Goal: Transaction & Acquisition: Subscribe to service/newsletter

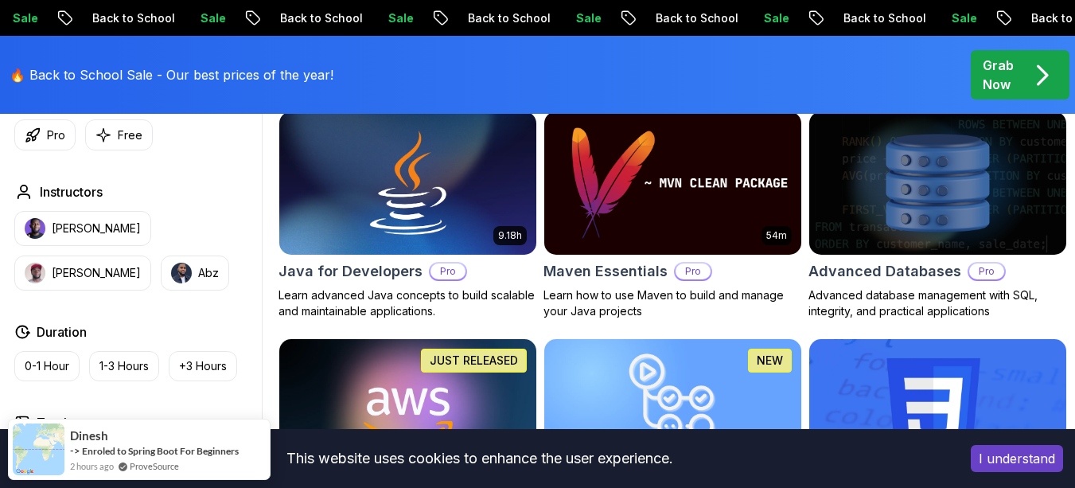
click at [1010, 459] on button "I understand" at bounding box center [1017, 458] width 92 height 27
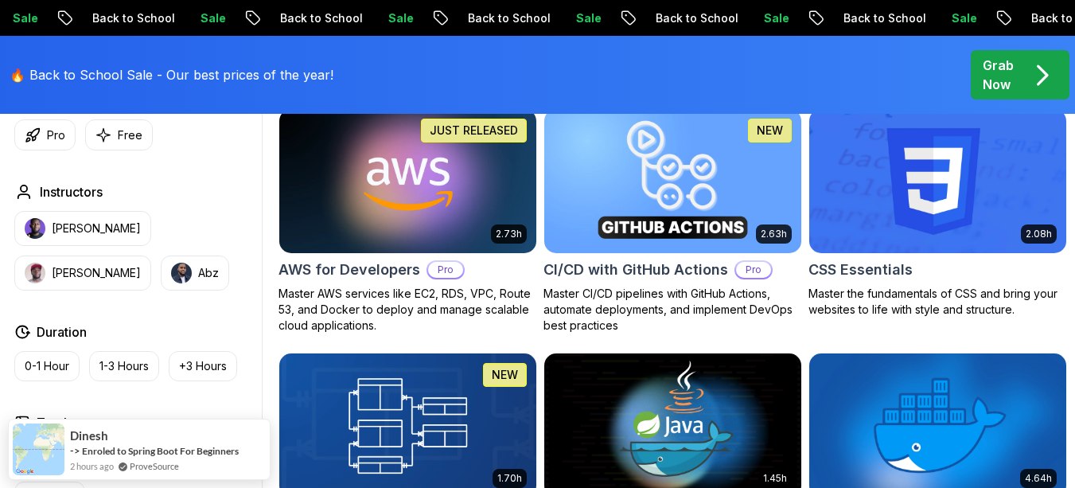
scroll to position [1238, 0]
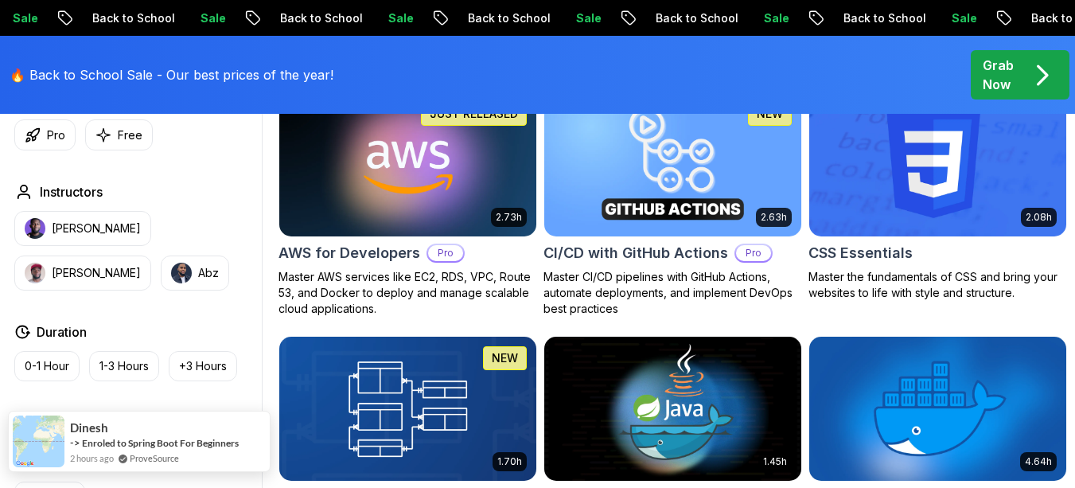
click at [135, 459] on link "ProveSource" at bounding box center [154, 458] width 49 height 14
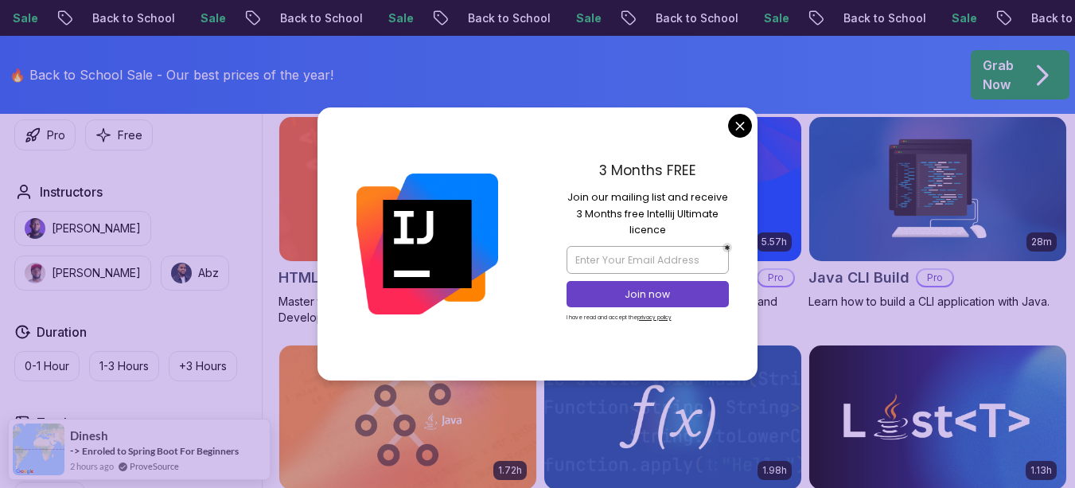
scroll to position [1958, 0]
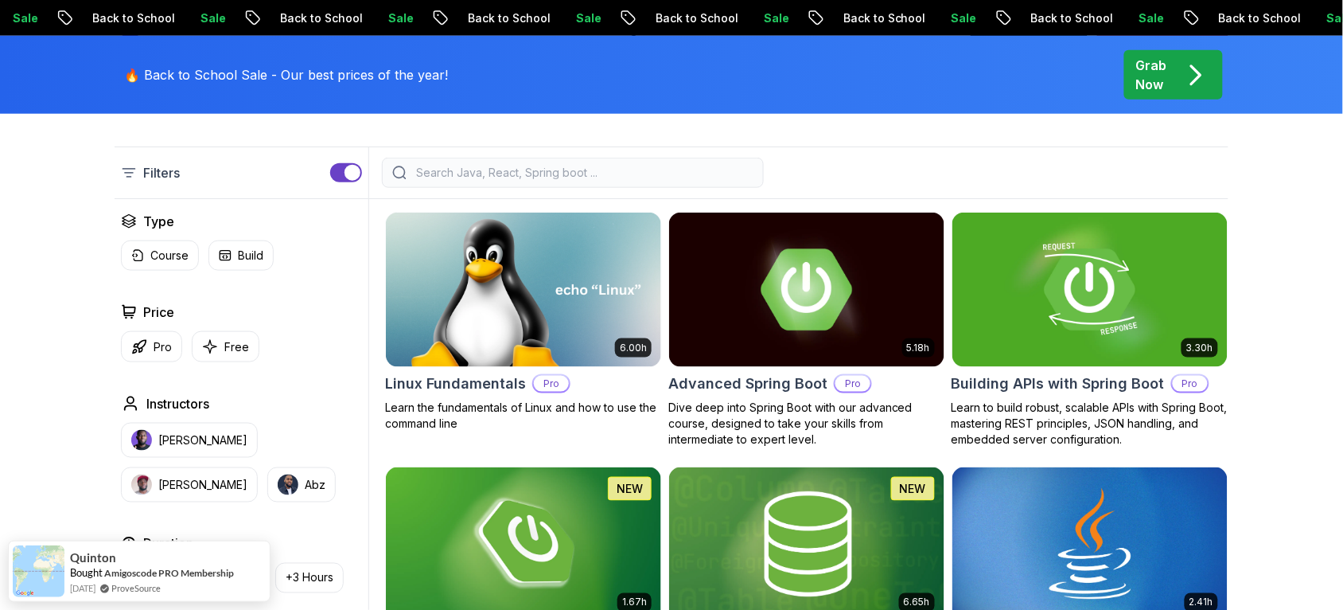
scroll to position [404, 0]
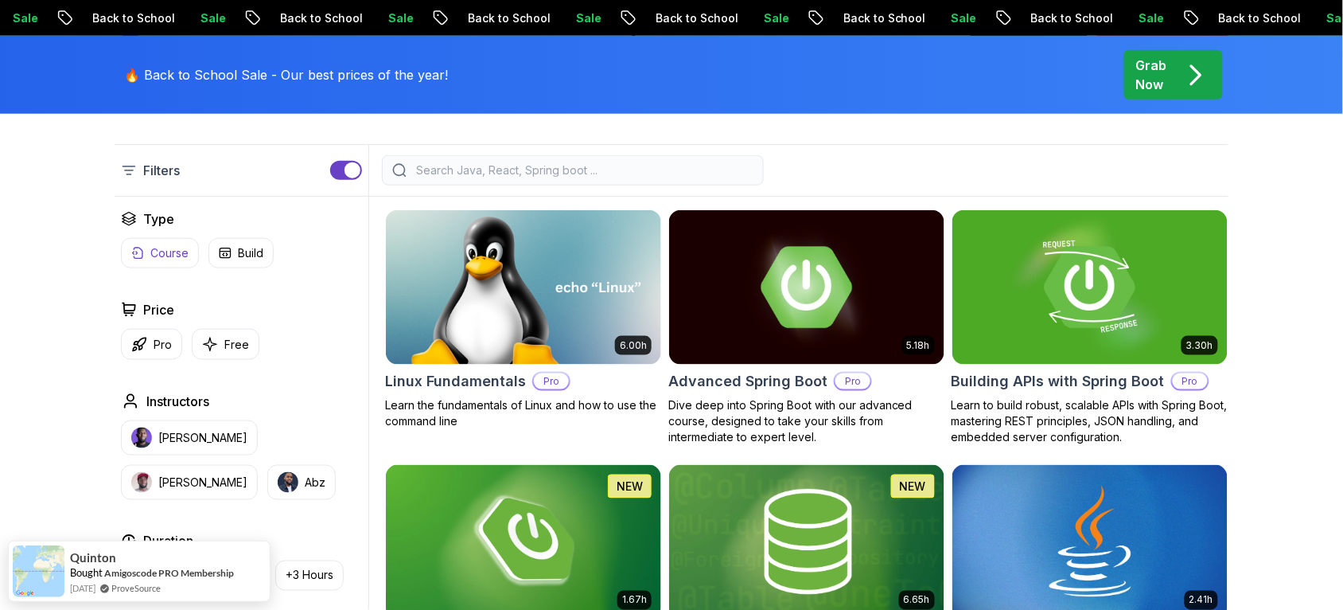
click at [173, 252] on p "Course" at bounding box center [169, 253] width 38 height 16
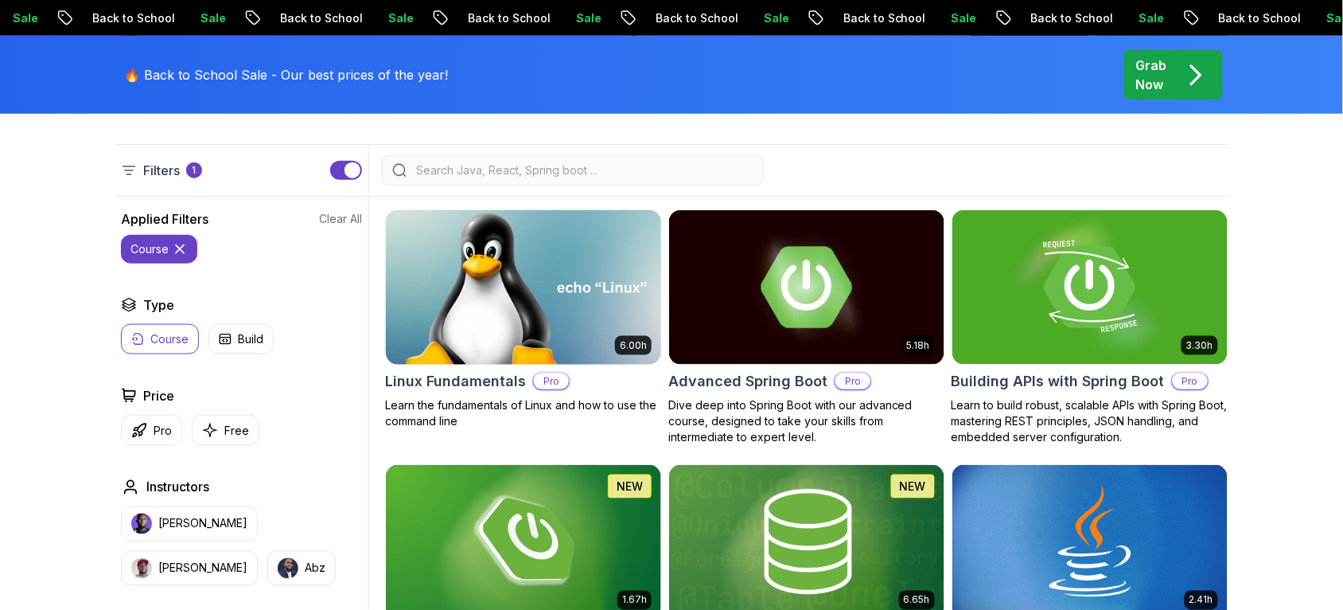
click at [523, 281] on img at bounding box center [523, 287] width 289 height 162
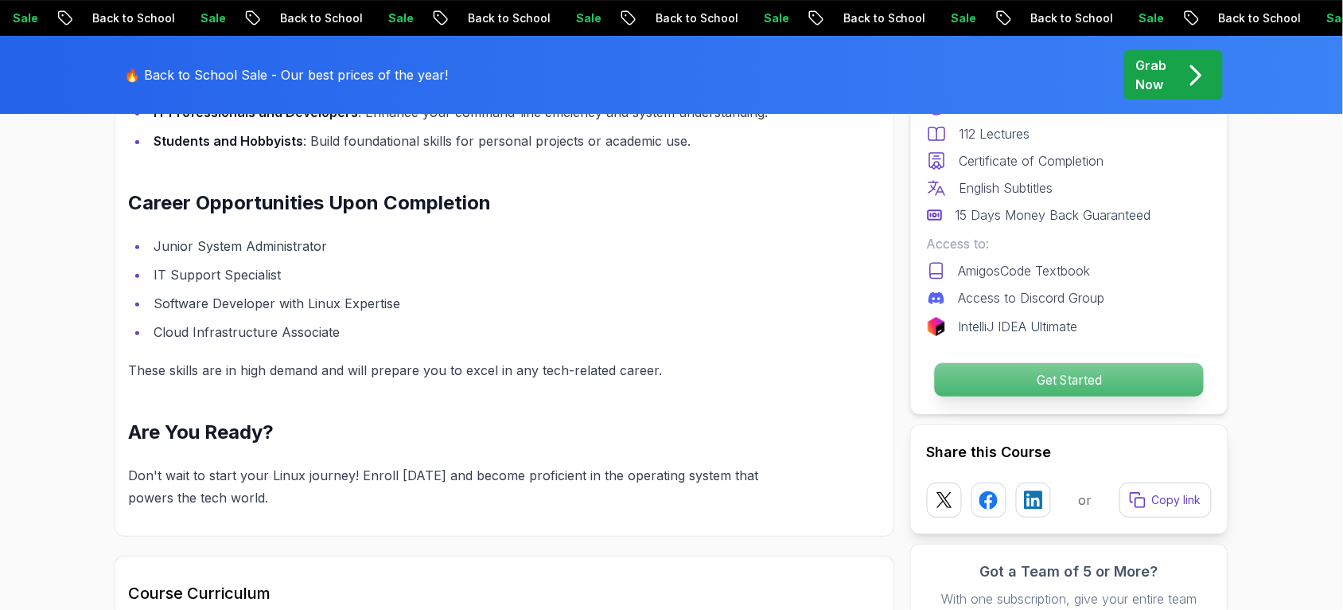
click at [1055, 374] on p "Get Started" at bounding box center [1069, 379] width 269 height 33
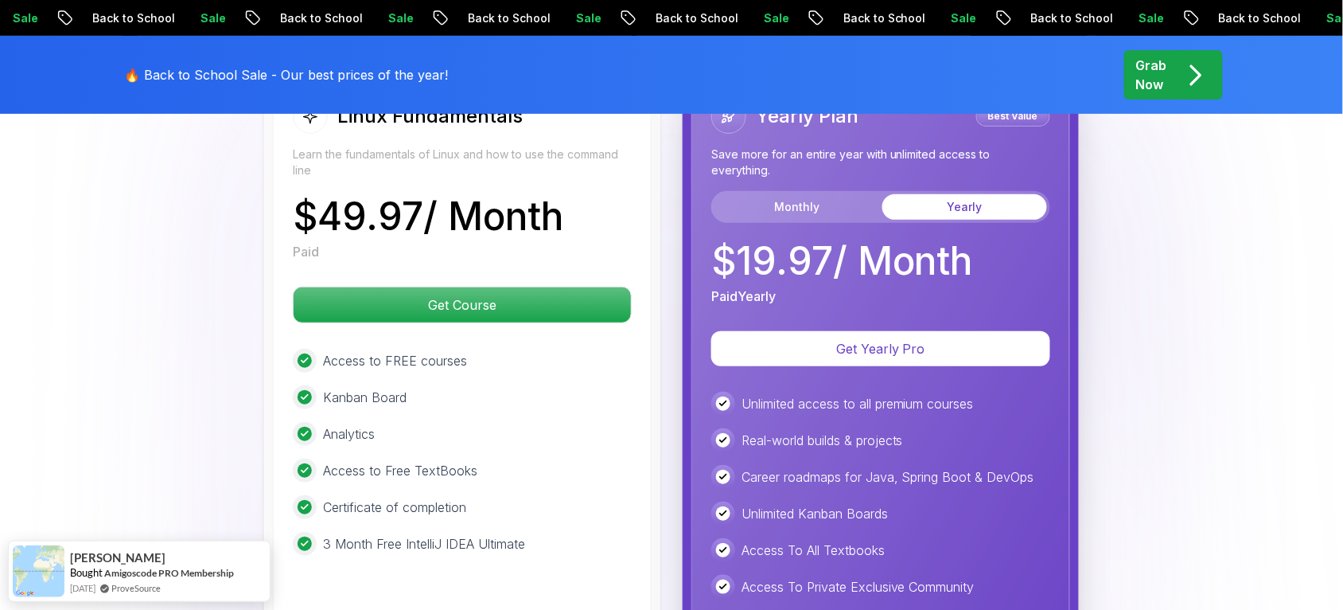
scroll to position [3623, 0]
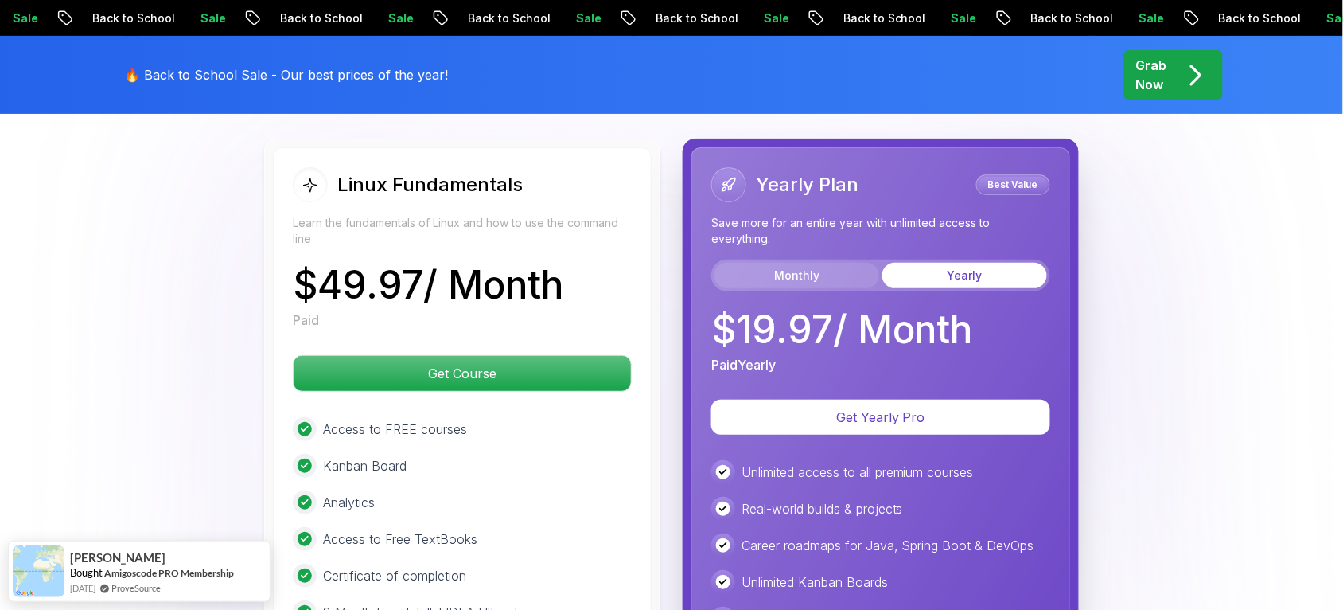
click at [835, 288] on button "Monthly" at bounding box center [797, 275] width 165 height 25
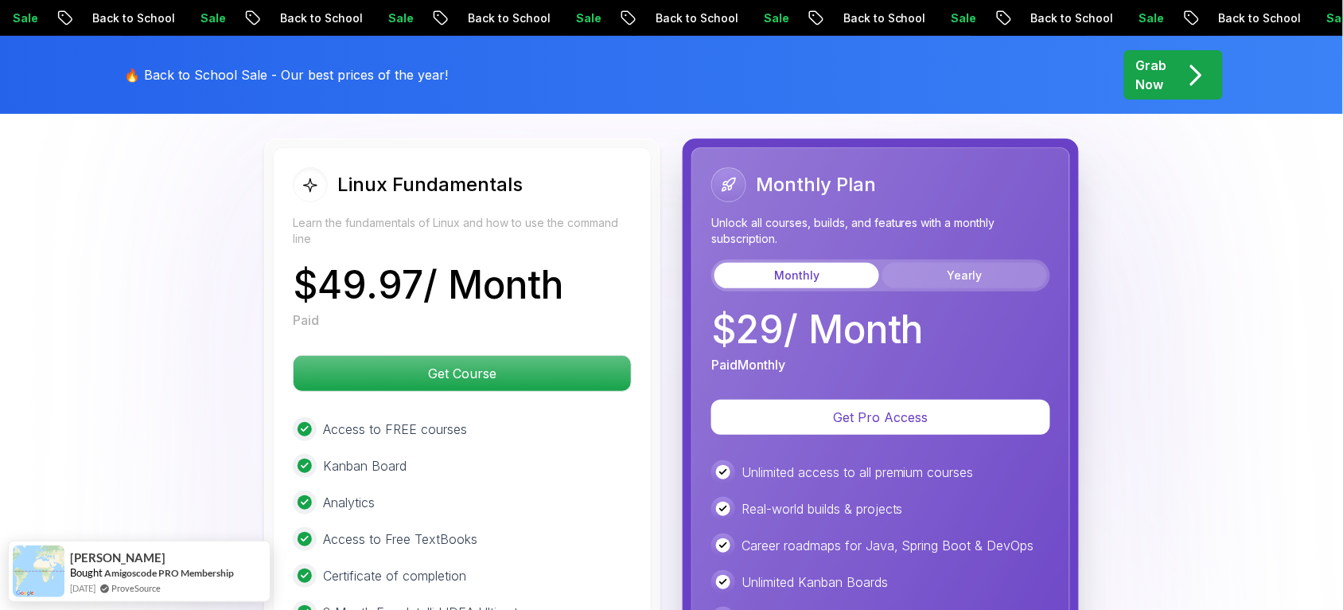
click at [933, 286] on button "Yearly" at bounding box center [965, 275] width 165 height 25
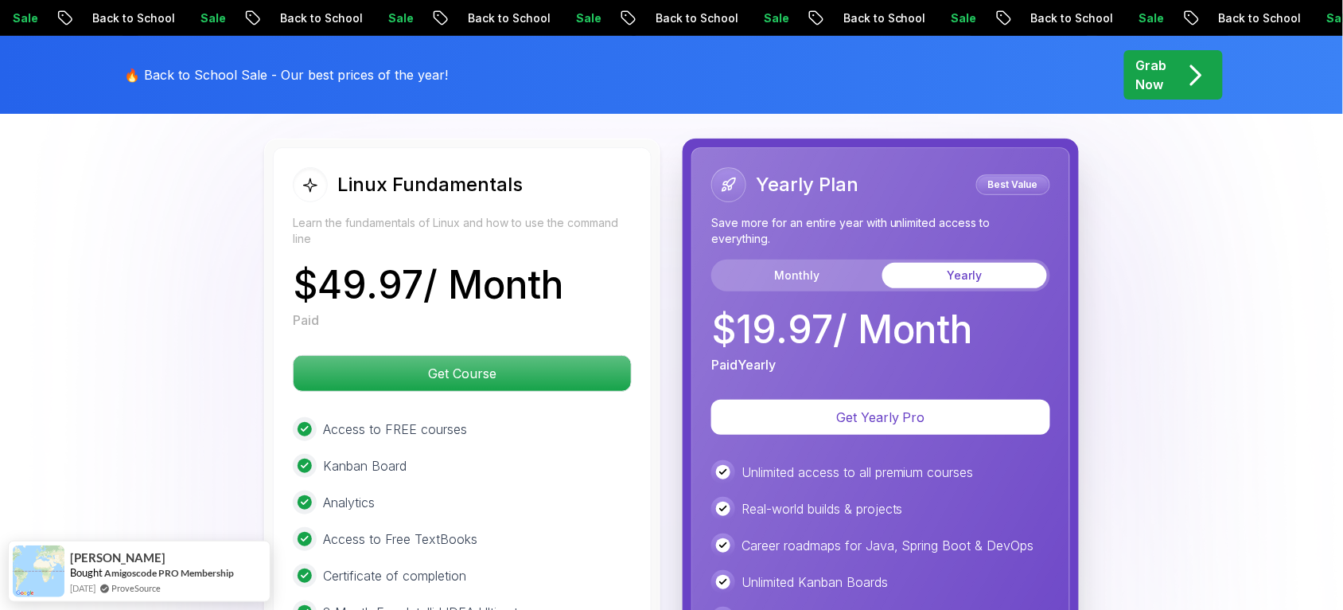
click at [819, 257] on div "Yearly Plan Best Value Save more for an entire year with unlimited access to ev…" at bounding box center [881, 229] width 339 height 124
click at [811, 270] on div "Monthly Yearly" at bounding box center [881, 275] width 339 height 32
click at [810, 276] on button "Monthly" at bounding box center [797, 275] width 165 height 25
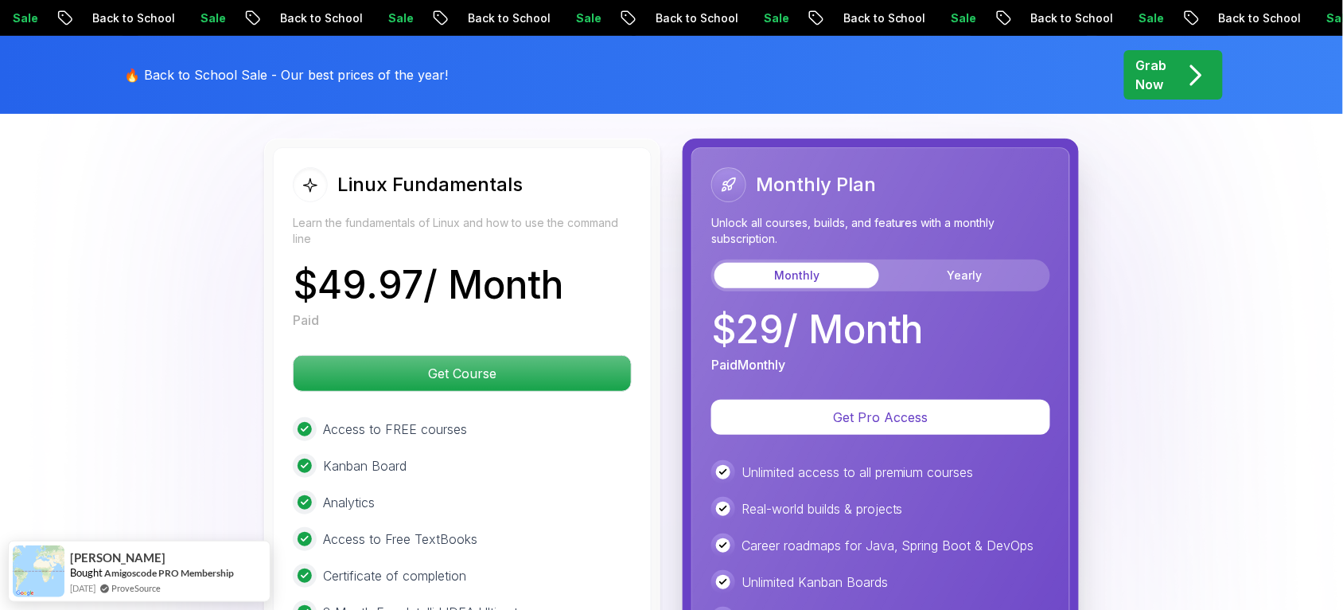
click at [972, 267] on div "Monthly Yearly" at bounding box center [881, 275] width 339 height 32
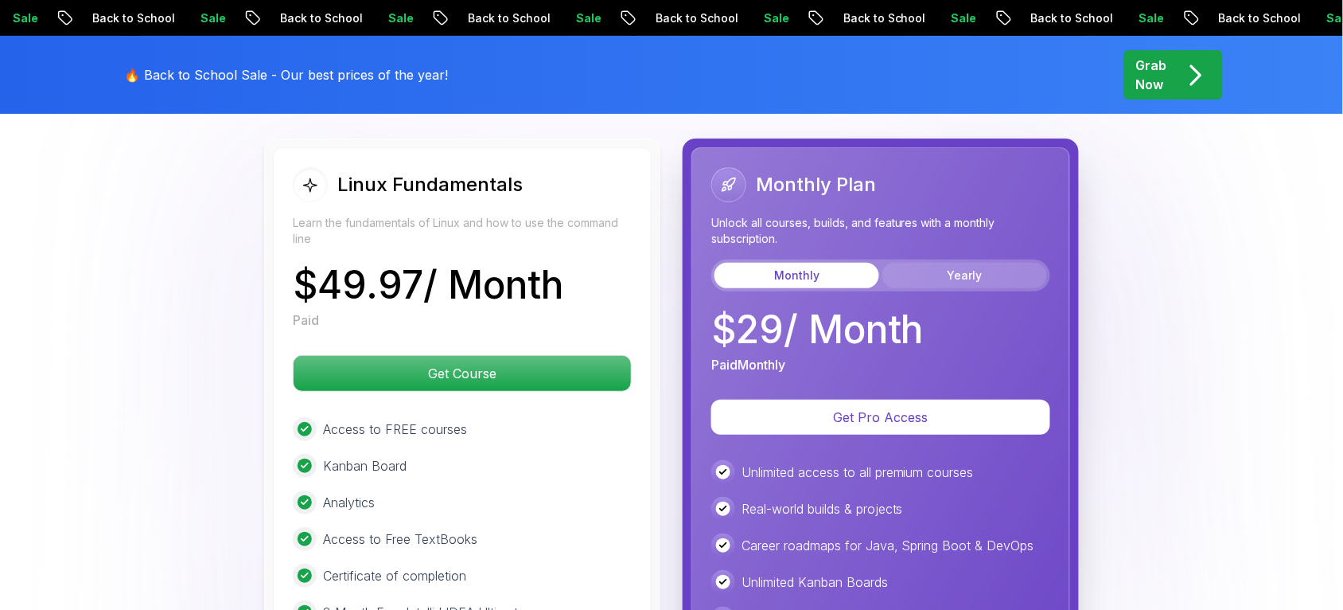
click at [975, 280] on button "Yearly" at bounding box center [965, 275] width 165 height 25
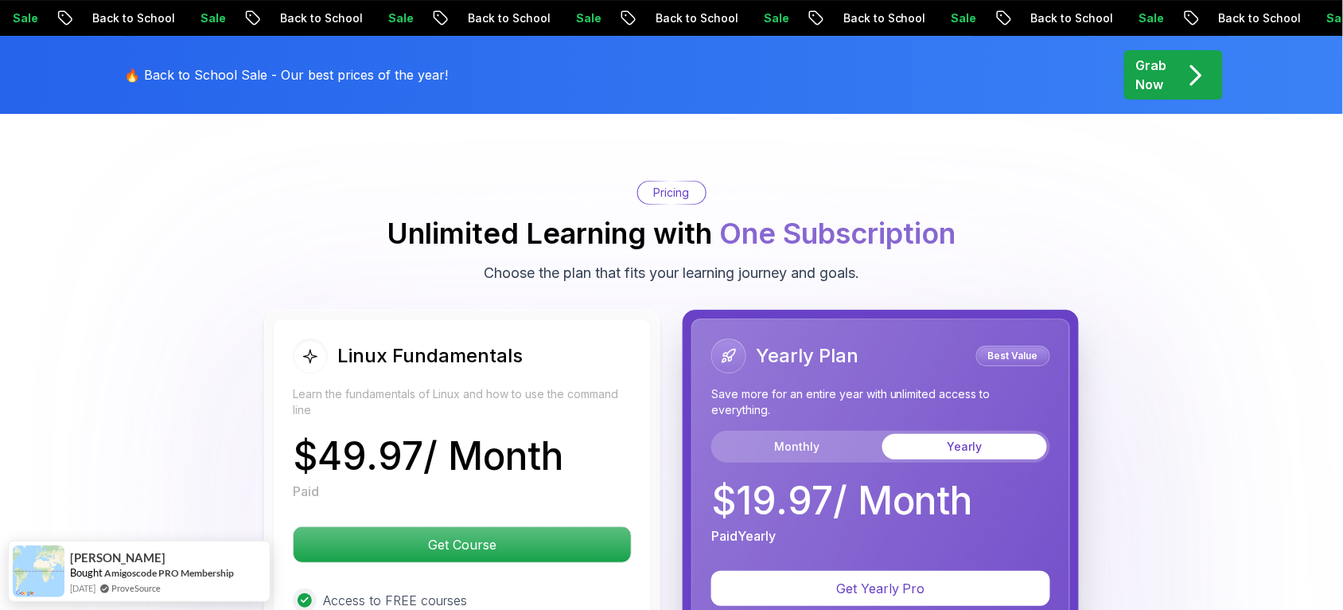
scroll to position [3447, 0]
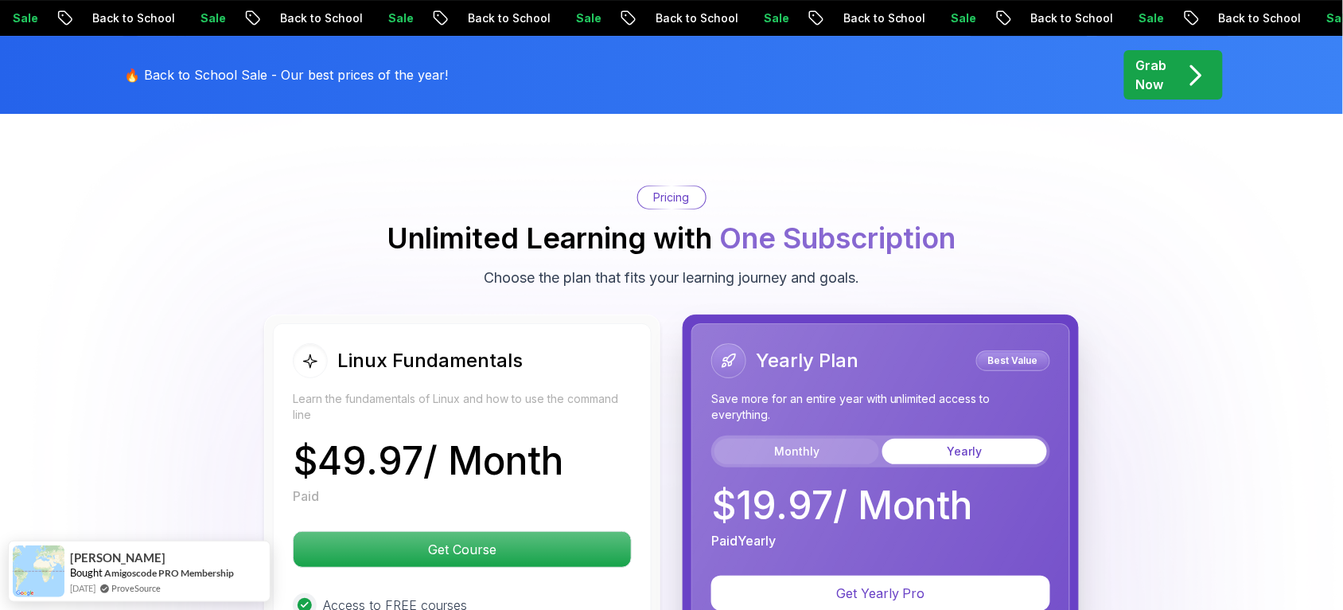
click at [813, 455] on button "Monthly" at bounding box center [797, 451] width 165 height 25
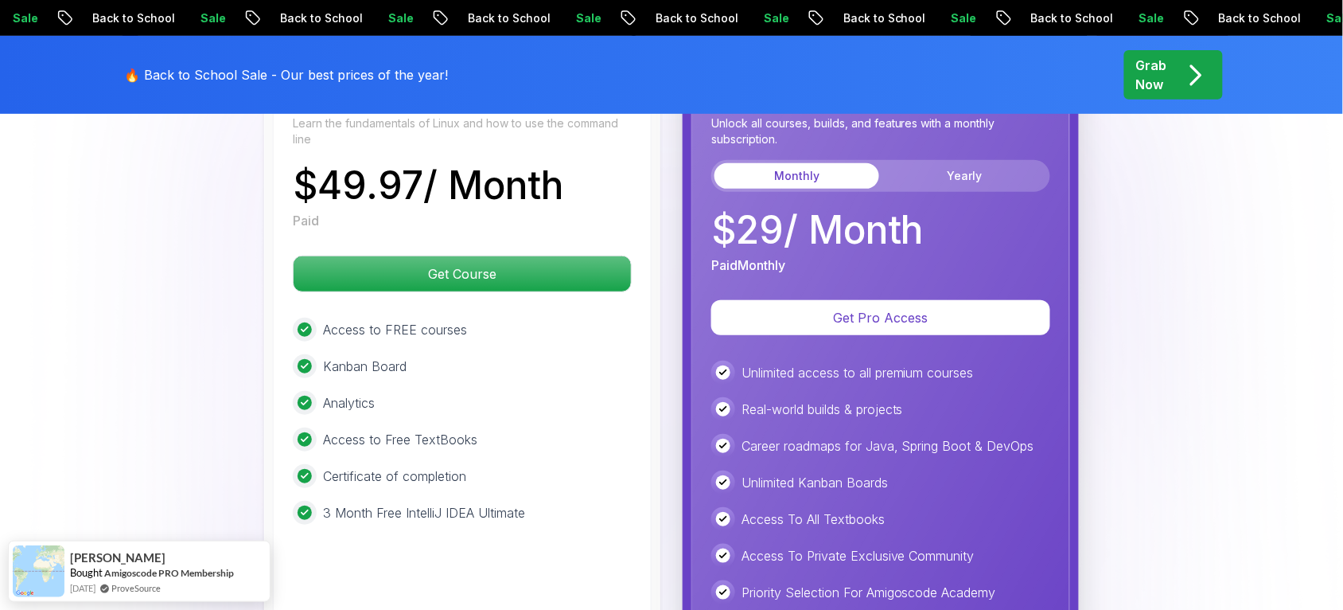
scroll to position [3726, 0]
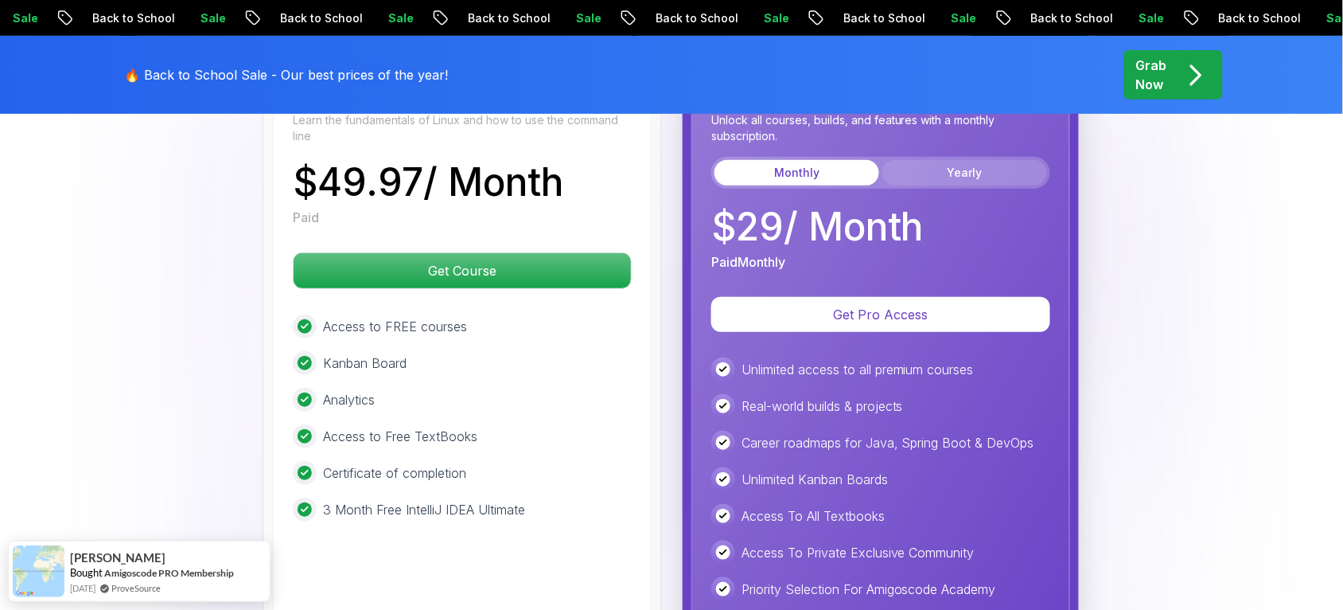
click at [957, 176] on button "Yearly" at bounding box center [965, 172] width 165 height 25
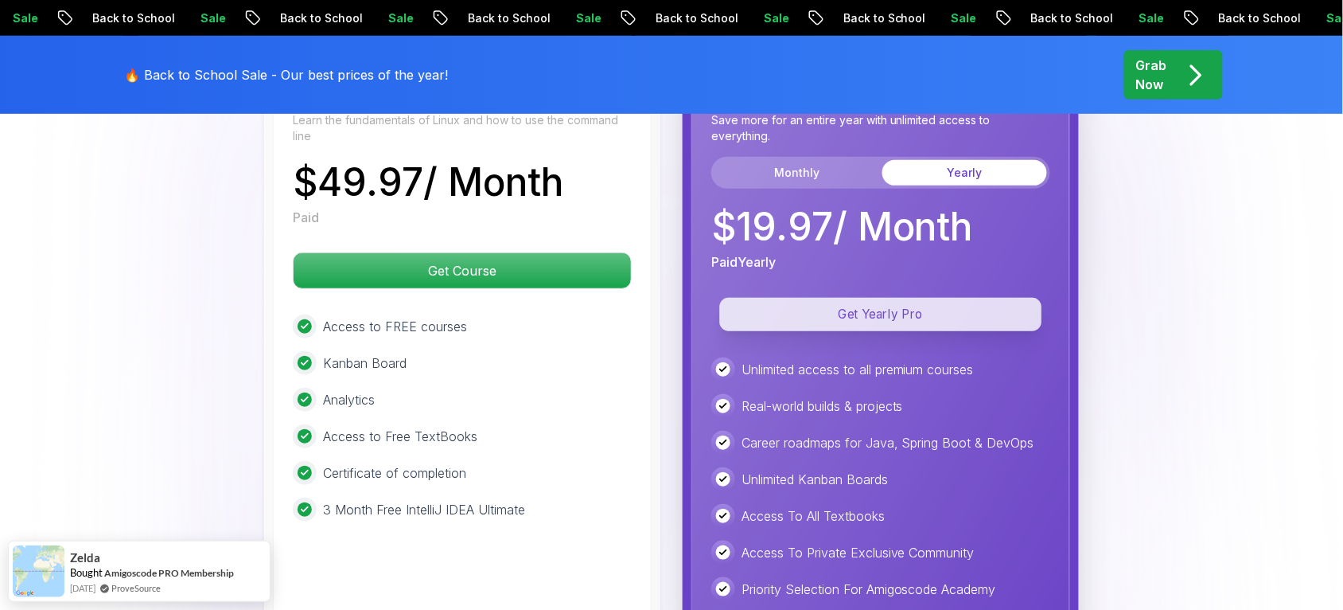
click at [913, 322] on p "Get Yearly Pro" at bounding box center [881, 314] width 322 height 33
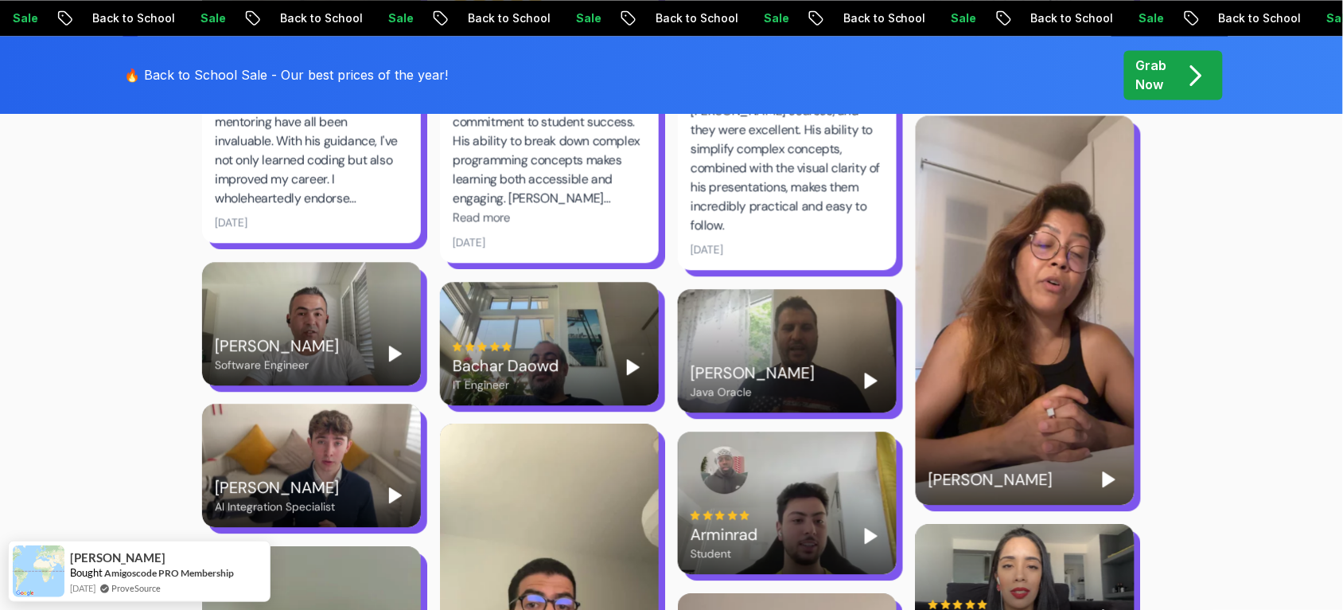
scroll to position [2791, 0]
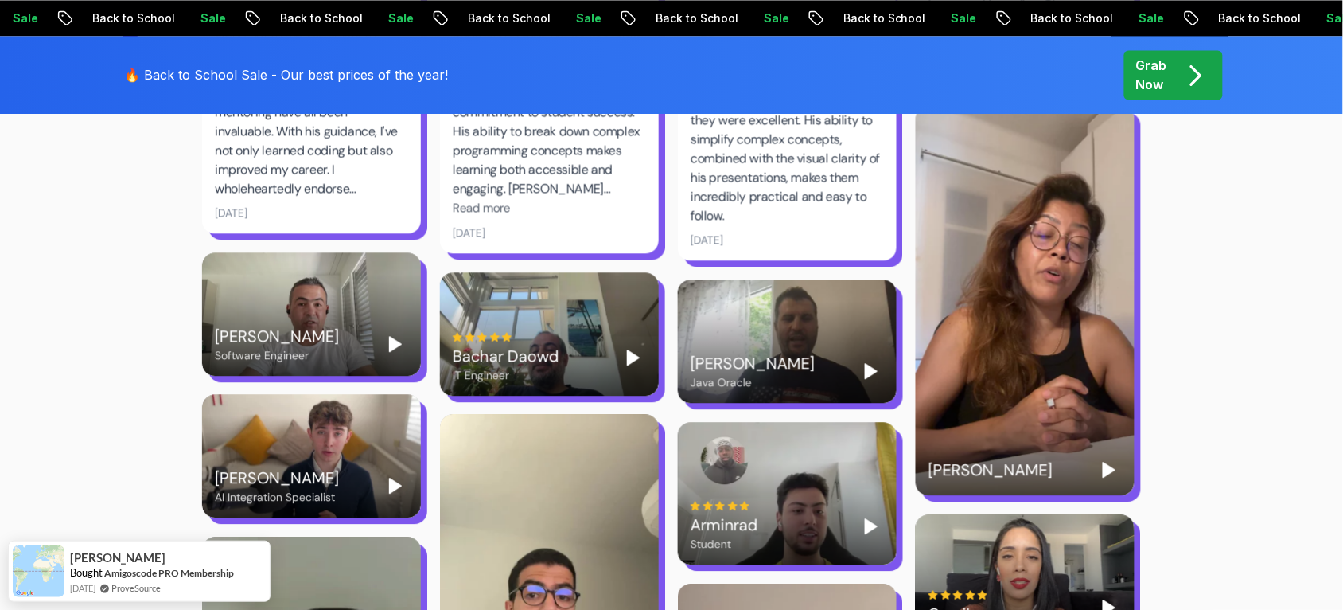
click at [1074, 462] on polygon "Play" at bounding box center [1109, 469] width 11 height 14
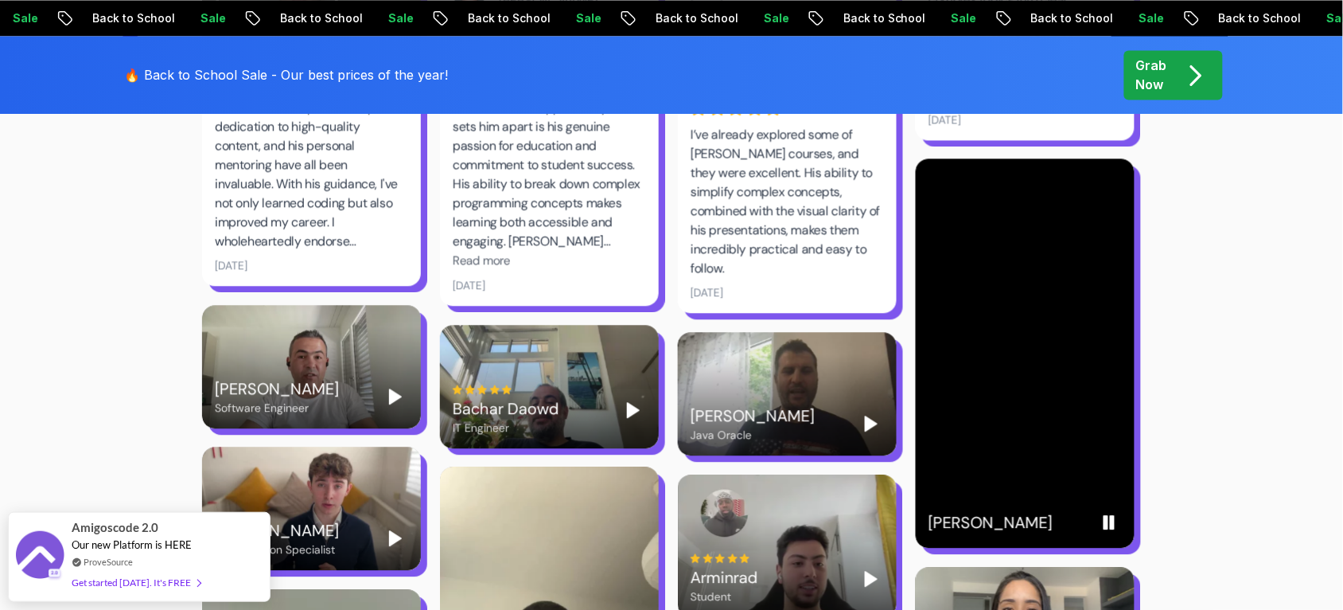
scroll to position [2762, 0]
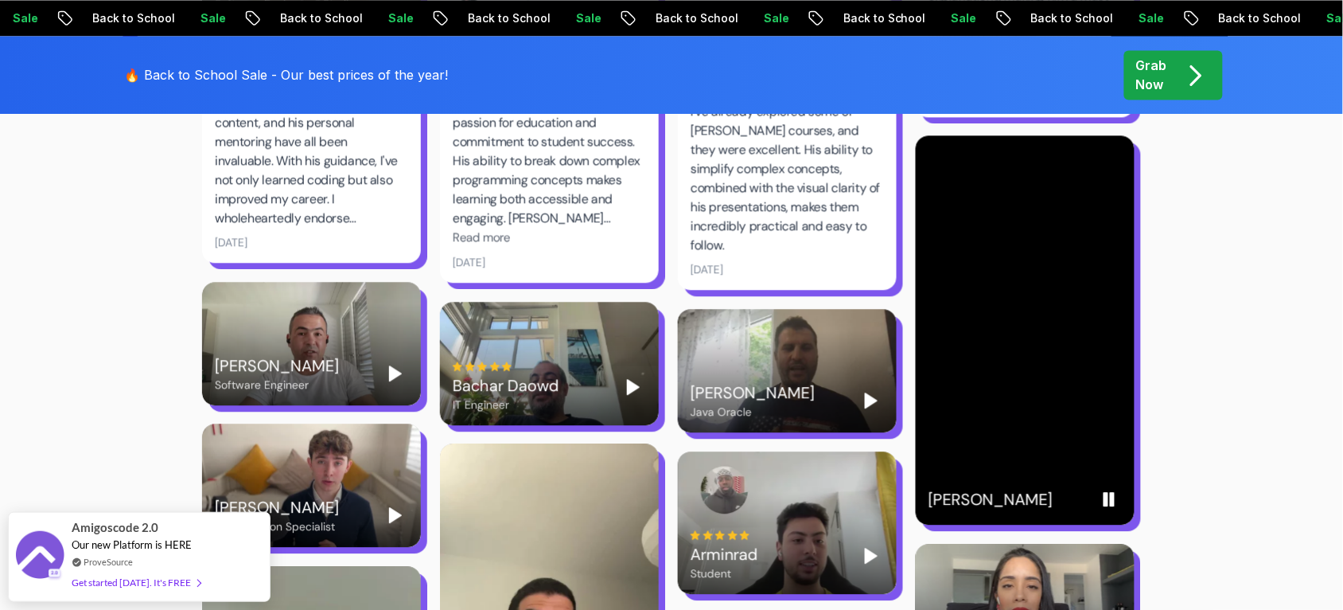
click at [1074, 487] on rect "Pause" at bounding box center [1106, 499] width 3 height 13
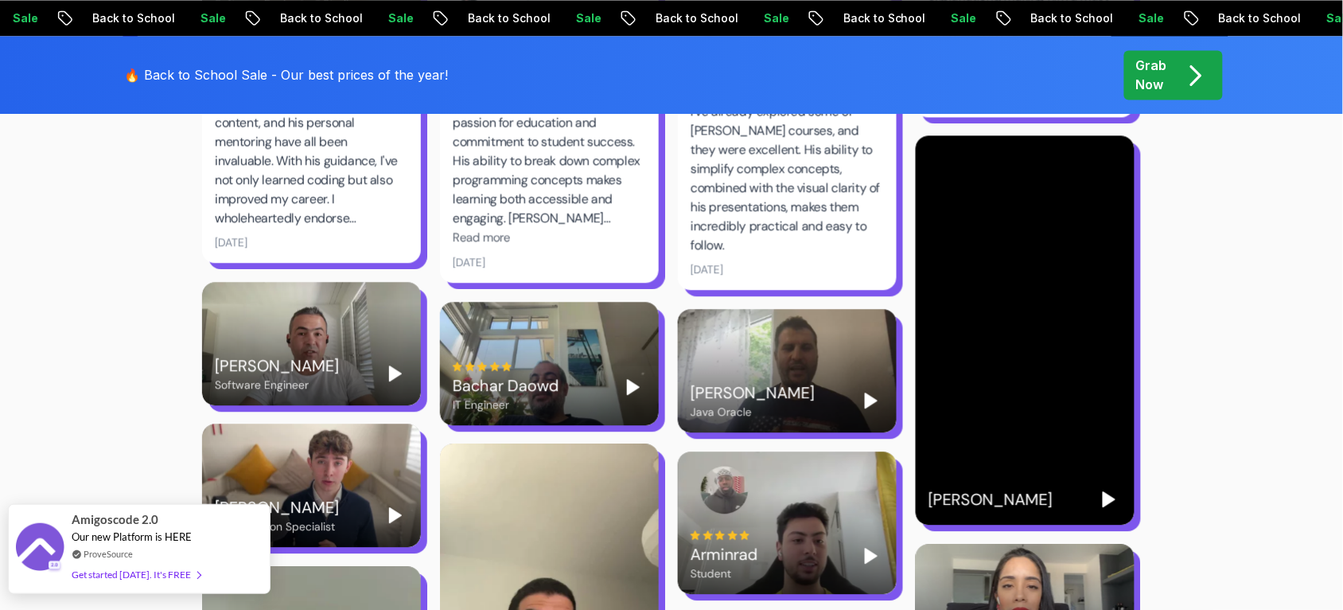
click at [176, 487] on div "Get started today. It's FREE" at bounding box center [136, 574] width 129 height 18
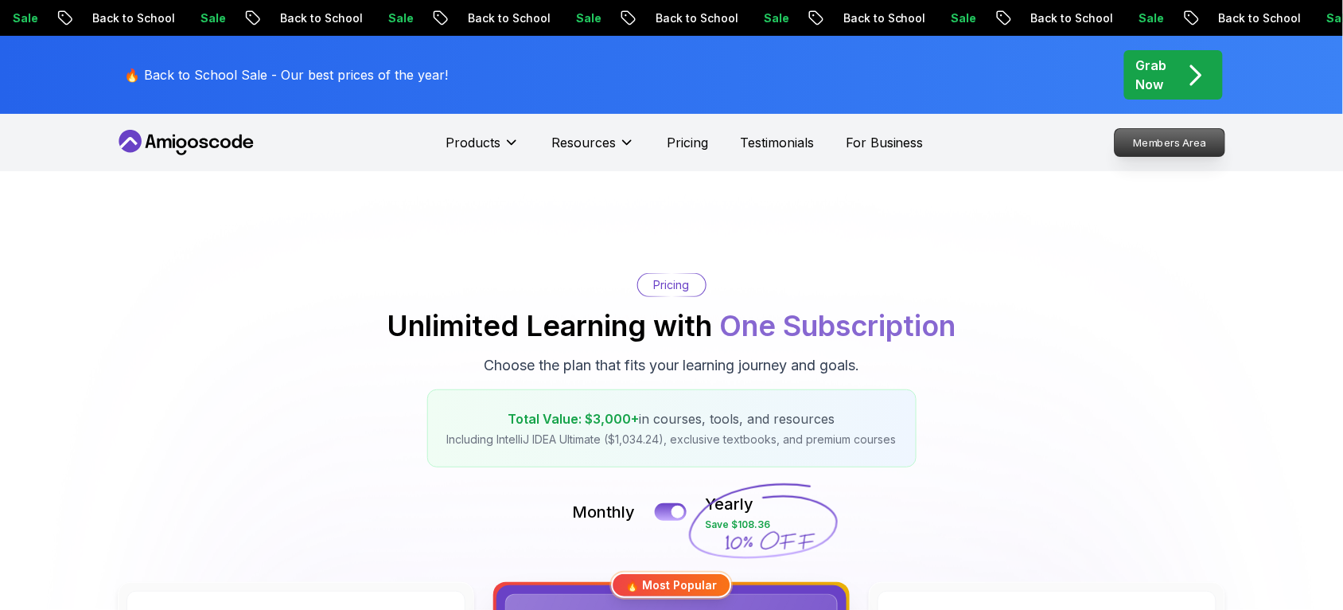
click at [1184, 142] on p "Members Area" at bounding box center [1171, 142] width 110 height 27
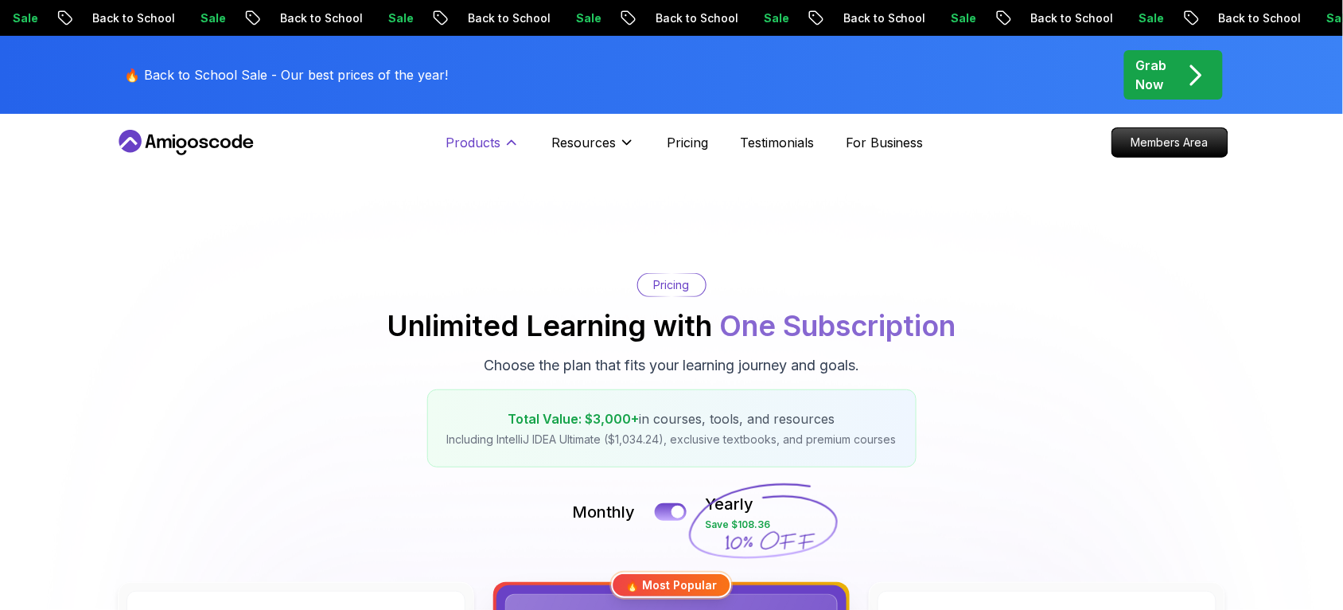
click at [493, 134] on p "Products" at bounding box center [473, 142] width 55 height 19
click at [504, 136] on icon at bounding box center [512, 143] width 16 height 16
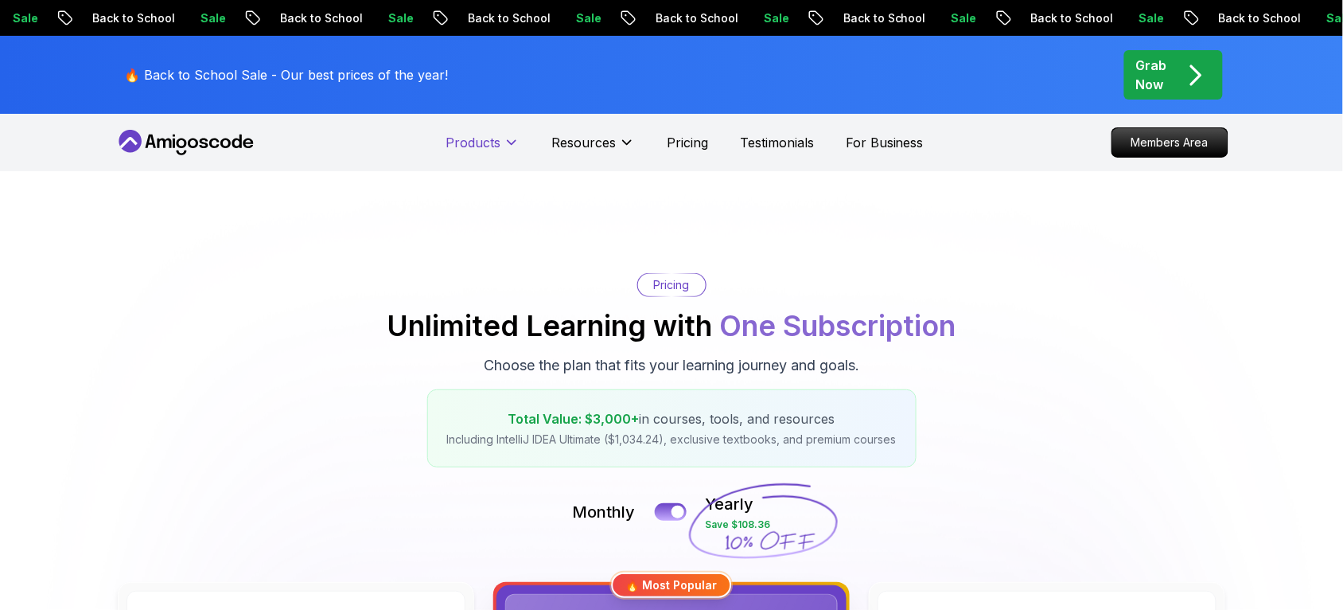
click at [504, 136] on icon at bounding box center [512, 143] width 16 height 16
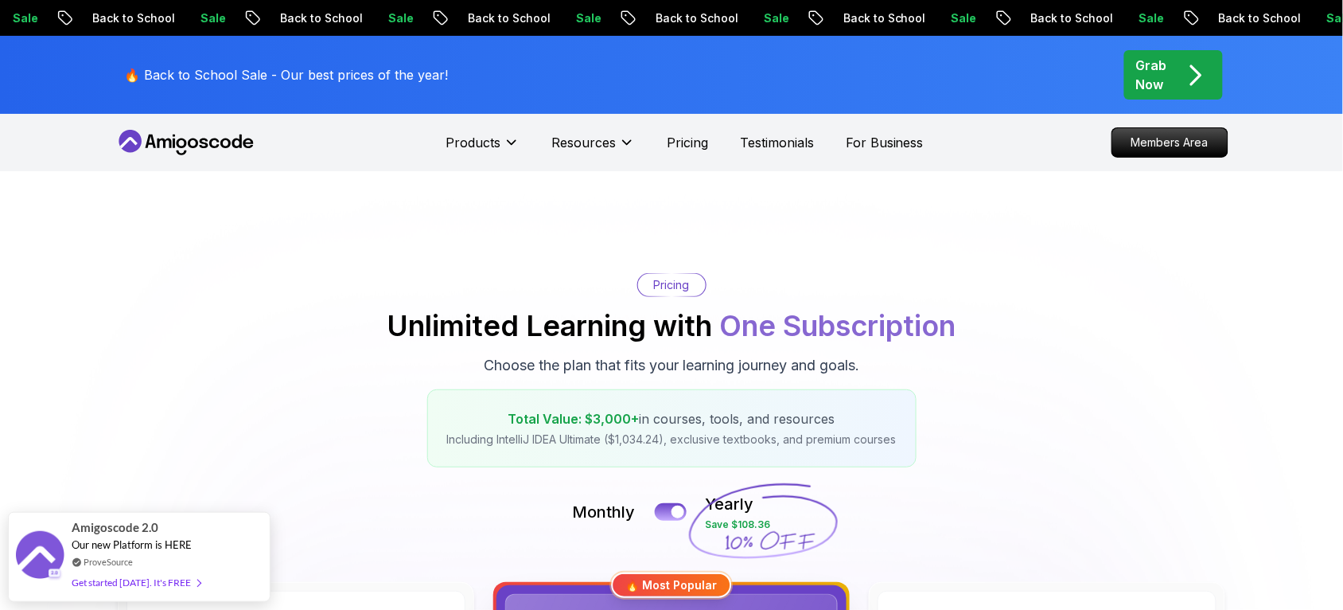
scroll to position [564, 0]
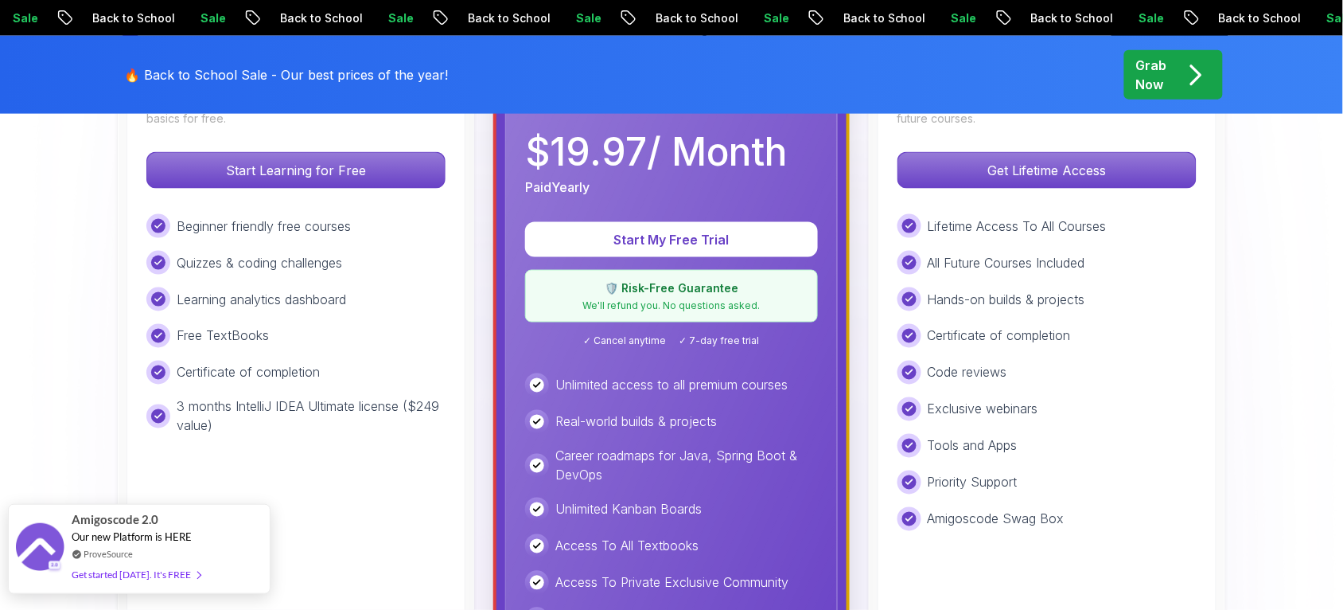
click at [160, 572] on div "Get started today. It's FREE" at bounding box center [136, 574] width 129 height 18
